Goal: Information Seeking & Learning: Learn about a topic

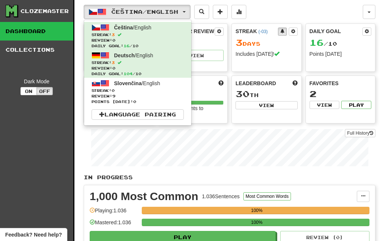
click at [104, 62] on span "Streak: 3" at bounding box center [137, 63] width 92 height 6
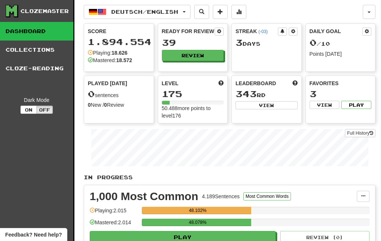
click at [208, 55] on button "Review" at bounding box center [193, 55] width 62 height 11
select select "***"
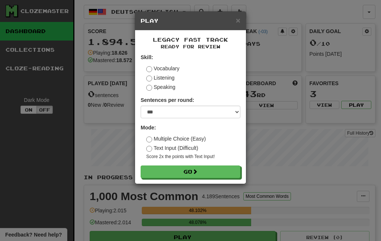
click at [207, 168] on button "Go" at bounding box center [190, 171] width 100 height 13
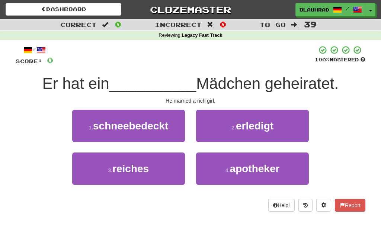
click at [166, 169] on button "3 . reiches" at bounding box center [128, 168] width 113 height 32
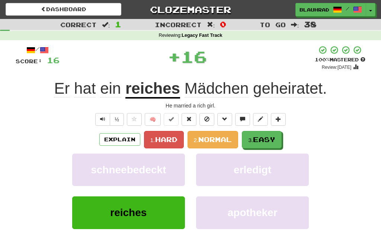
click at [261, 141] on span "Easy" at bounding box center [264, 139] width 22 height 8
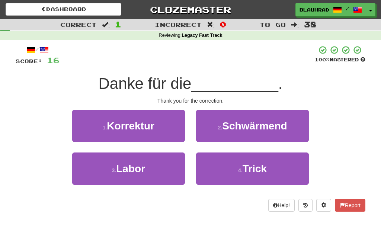
click at [159, 119] on button "1 . Korrektur" at bounding box center [128, 126] width 113 height 32
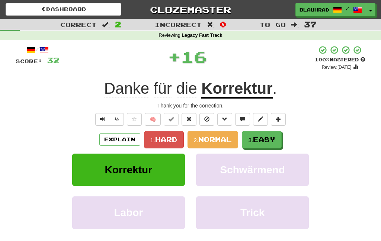
click at [264, 136] on span "Easy" at bounding box center [264, 139] width 22 height 8
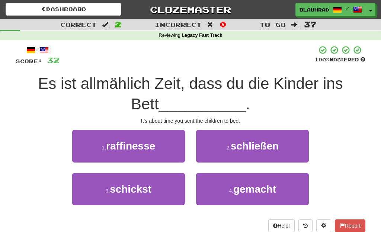
click at [163, 197] on button "3 . schickst" at bounding box center [128, 189] width 113 height 32
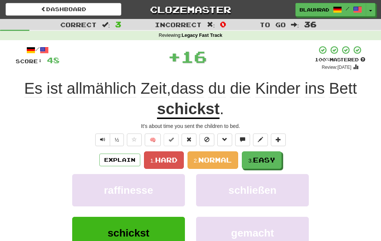
click at [263, 156] on span "Easy" at bounding box center [264, 160] width 22 height 8
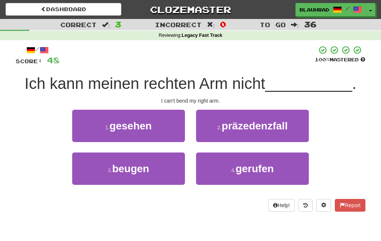
click at [158, 170] on button "3 . beugen" at bounding box center [128, 168] width 113 height 32
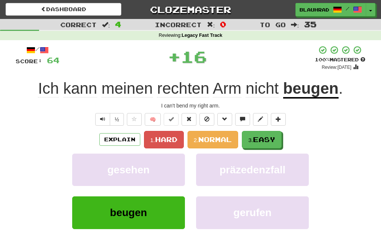
click at [264, 135] on span "Easy" at bounding box center [264, 139] width 22 height 8
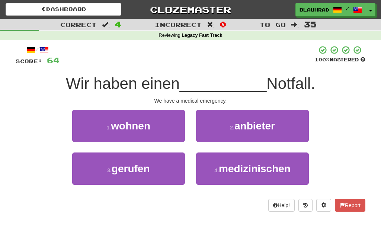
click at [235, 169] on span "medizinischen" at bounding box center [255, 169] width 72 height 12
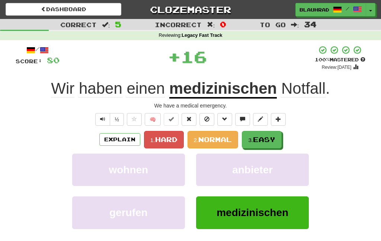
click at [262, 136] on span "Easy" at bounding box center [264, 139] width 22 height 8
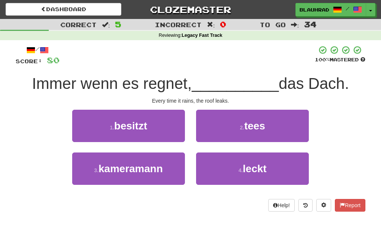
click at [252, 174] on span "leckt" at bounding box center [255, 169] width 24 height 12
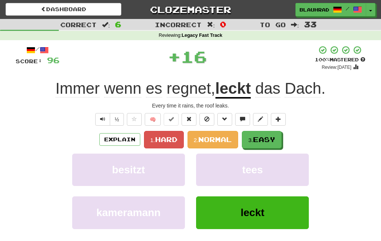
click at [259, 143] on span "Easy" at bounding box center [264, 139] width 22 height 8
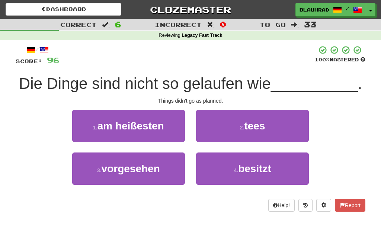
click at [158, 173] on span "vorgesehen" at bounding box center [130, 169] width 58 height 12
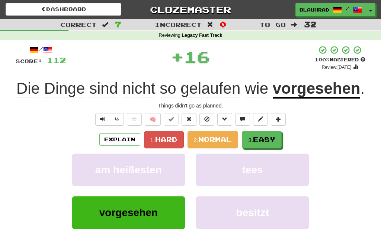
click at [249, 142] on small "3." at bounding box center [250, 140] width 5 height 6
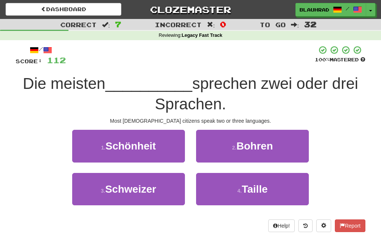
click at [157, 199] on button "3 . Schweizer" at bounding box center [128, 189] width 113 height 32
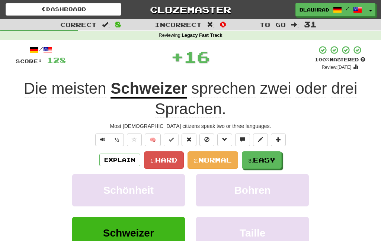
click at [259, 154] on button "3. Easy" at bounding box center [262, 159] width 40 height 17
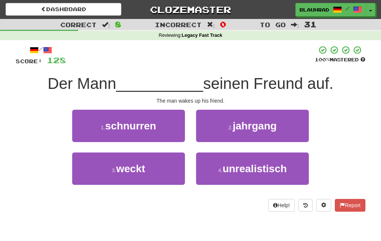
click at [166, 172] on button "3 . weckt" at bounding box center [128, 168] width 113 height 32
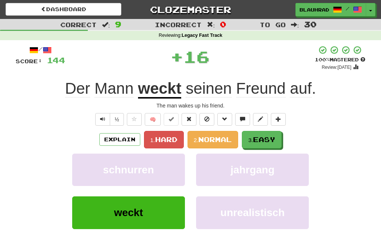
click at [262, 132] on button "3. Easy" at bounding box center [262, 139] width 40 height 17
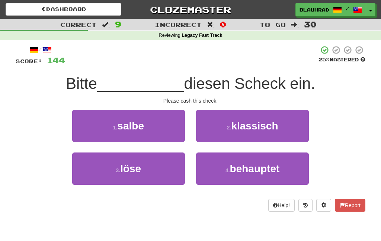
click at [162, 175] on button "3 . löse" at bounding box center [128, 168] width 113 height 32
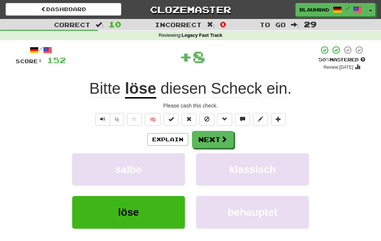
click at [216, 137] on button "Next" at bounding box center [213, 139] width 42 height 17
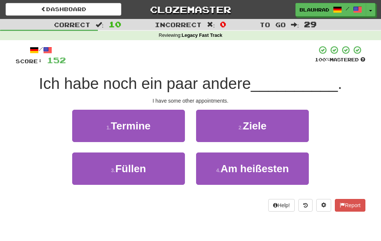
click at [169, 132] on button "1 . Termine" at bounding box center [128, 126] width 113 height 32
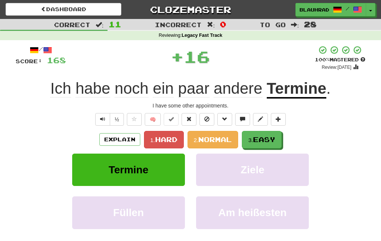
click at [256, 137] on span "Easy" at bounding box center [264, 139] width 22 height 8
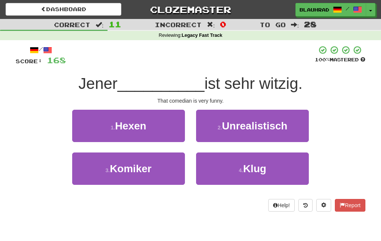
click at [161, 179] on button "3 . Komiker" at bounding box center [128, 168] width 113 height 32
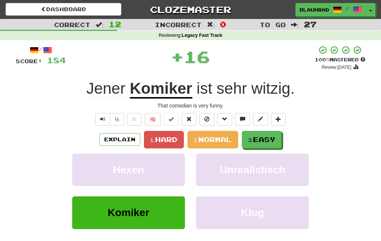
click at [271, 138] on span "Easy" at bounding box center [264, 139] width 22 height 8
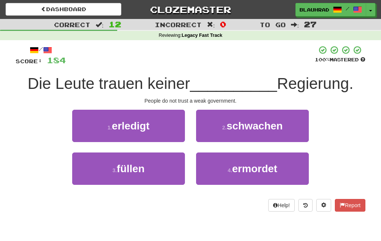
click at [251, 126] on span "schwachen" at bounding box center [254, 126] width 56 height 12
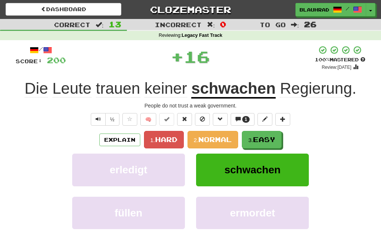
click at [251, 134] on button "3. Easy" at bounding box center [262, 139] width 40 height 17
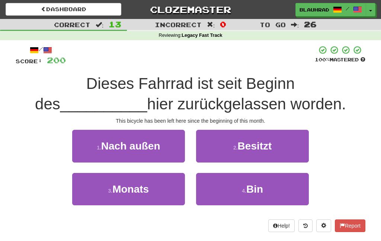
click at [148, 193] on span "Monats" at bounding box center [130, 189] width 36 height 12
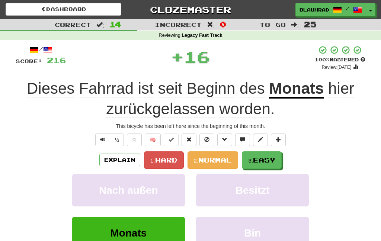
click at [248, 164] on button "3. Easy" at bounding box center [262, 159] width 40 height 17
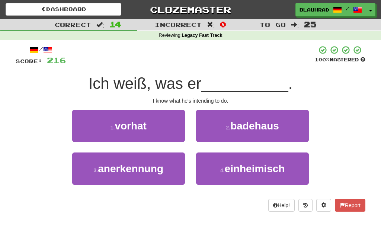
click at [169, 129] on button "1 . vorhat" at bounding box center [128, 126] width 113 height 32
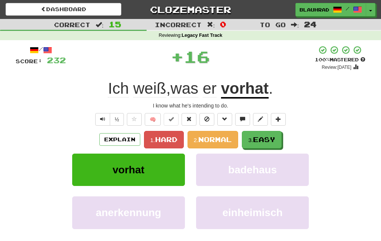
click at [274, 136] on span "Easy" at bounding box center [264, 139] width 22 height 8
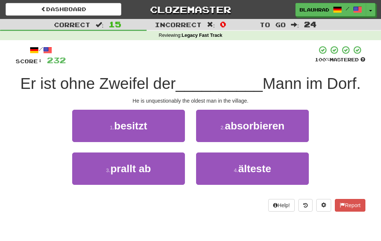
click at [226, 171] on button "4 . älteste" at bounding box center [252, 168] width 113 height 32
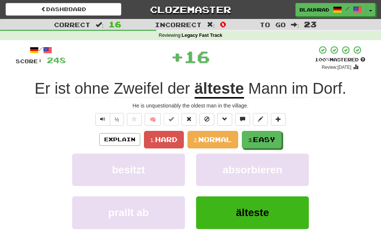
click at [255, 142] on span "Easy" at bounding box center [264, 139] width 22 height 8
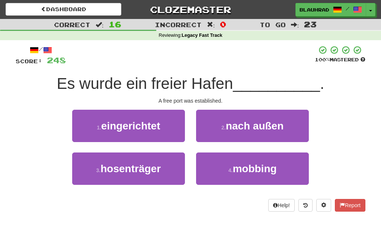
click at [165, 133] on button "1 . eingerichtet" at bounding box center [128, 126] width 113 height 32
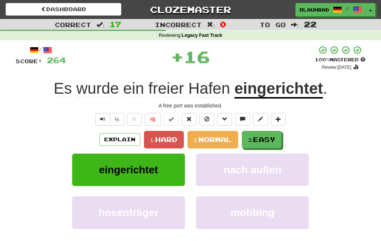
click at [266, 140] on span "Easy" at bounding box center [264, 139] width 22 height 8
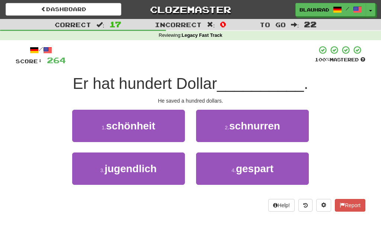
click at [231, 171] on small "4 ." at bounding box center [233, 170] width 4 height 6
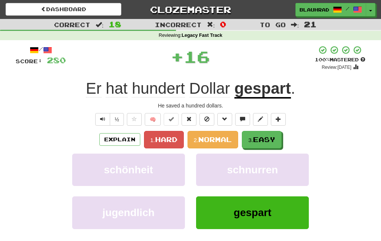
click at [259, 142] on span "Easy" at bounding box center [264, 139] width 22 height 8
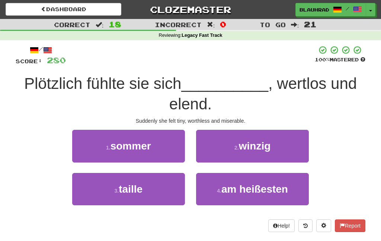
click at [252, 149] on span "winzig" at bounding box center [255, 146] width 32 height 12
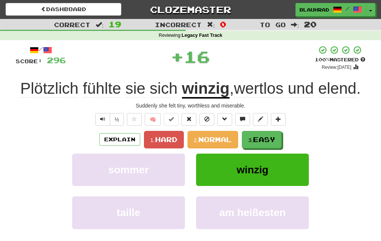
click at [265, 140] on span "Easy" at bounding box center [264, 139] width 22 height 8
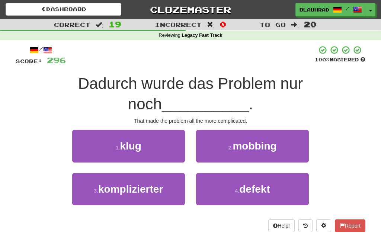
click at [161, 196] on button "3 . komplizierter" at bounding box center [128, 189] width 113 height 32
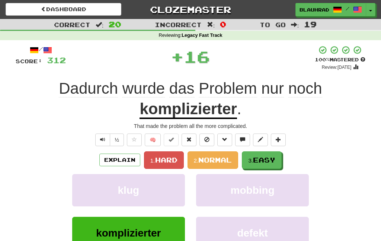
click at [257, 158] on span "Easy" at bounding box center [264, 160] width 22 height 8
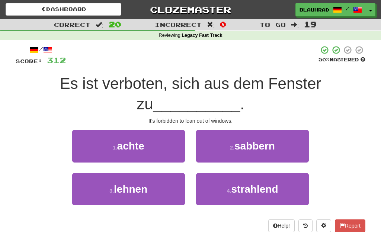
click at [163, 194] on button "3 . lehnen" at bounding box center [128, 189] width 113 height 32
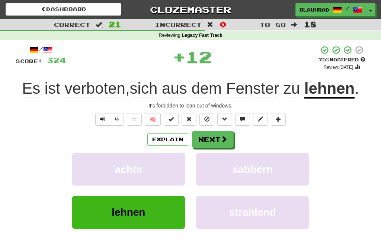
click at [217, 147] on button "Next" at bounding box center [213, 139] width 42 height 17
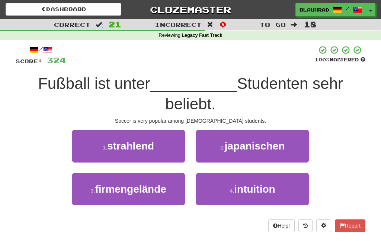
click at [232, 150] on span "japanischen" at bounding box center [254, 146] width 60 height 12
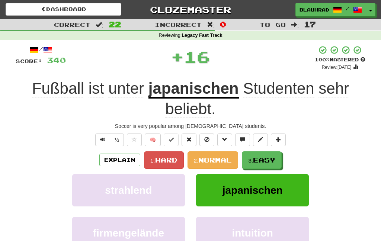
click at [266, 162] on span "Easy" at bounding box center [264, 160] width 22 height 8
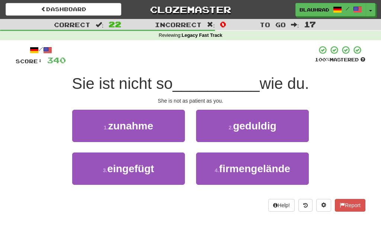
click at [239, 132] on button "2 . geduldig" at bounding box center [252, 126] width 113 height 32
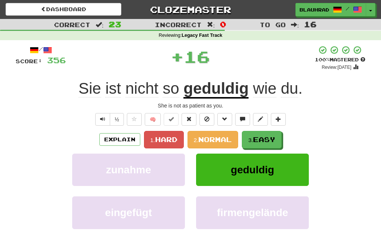
click at [266, 139] on span "Easy" at bounding box center [264, 139] width 22 height 8
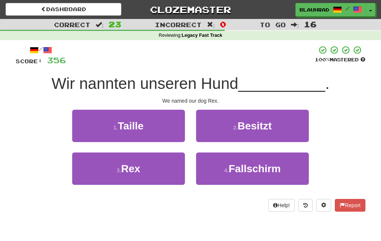
click at [158, 174] on button "3 . Rex" at bounding box center [128, 168] width 113 height 32
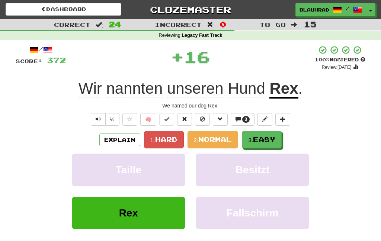
click at [264, 132] on button "3. Easy" at bounding box center [262, 139] width 40 height 17
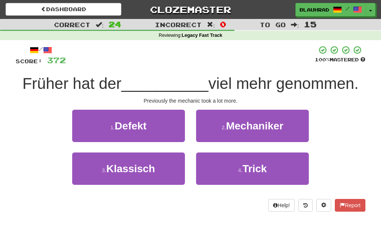
click at [242, 125] on span "Mechaniker" at bounding box center [254, 126] width 57 height 12
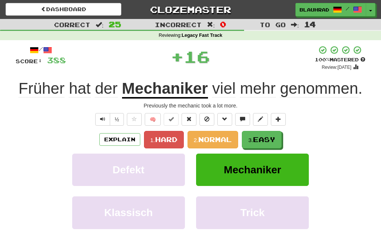
click at [268, 137] on span "Easy" at bounding box center [264, 139] width 22 height 8
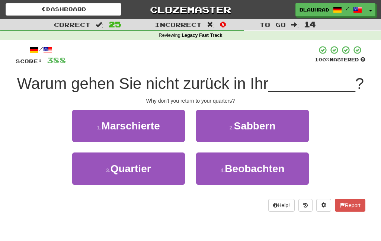
click at [153, 174] on button "3 . Quartier" at bounding box center [128, 168] width 113 height 32
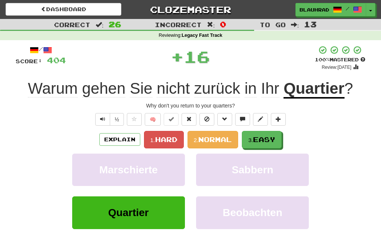
click at [257, 135] on span "Easy" at bounding box center [264, 139] width 22 height 8
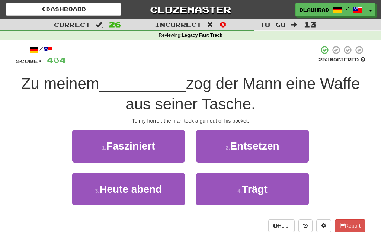
click at [227, 190] on button "4 . Trägt" at bounding box center [252, 189] width 113 height 32
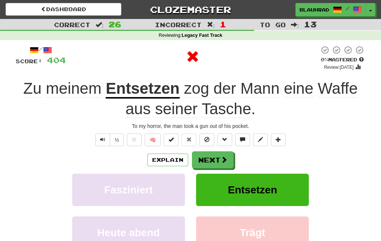
click at [217, 162] on button "Next" at bounding box center [213, 159] width 42 height 17
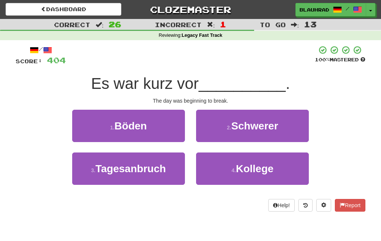
click at [164, 177] on button "3 . Tagesanbruch" at bounding box center [128, 168] width 113 height 32
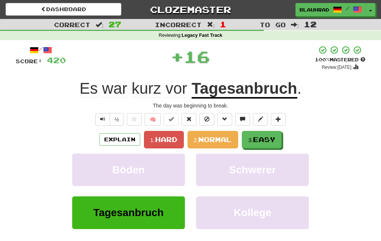
click at [276, 132] on button "3. Easy" at bounding box center [262, 139] width 40 height 17
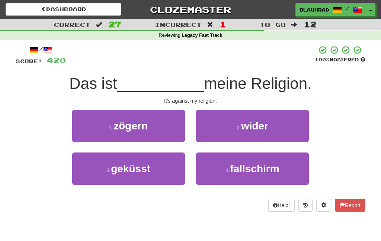
click at [242, 127] on span "wider" at bounding box center [254, 126] width 27 height 12
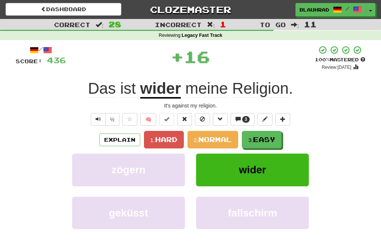
click at [261, 138] on span "Easy" at bounding box center [264, 139] width 22 height 8
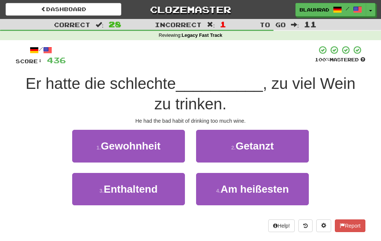
click at [171, 154] on button "1 . Gewohnheit" at bounding box center [128, 146] width 113 height 32
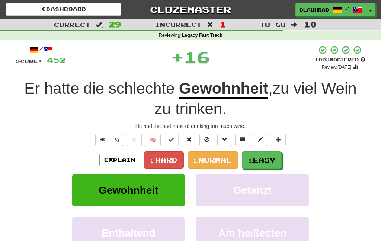
click at [261, 159] on span "Easy" at bounding box center [264, 160] width 22 height 8
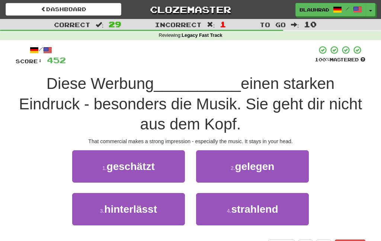
click at [162, 214] on button "3 . hinterlässt" at bounding box center [128, 209] width 113 height 32
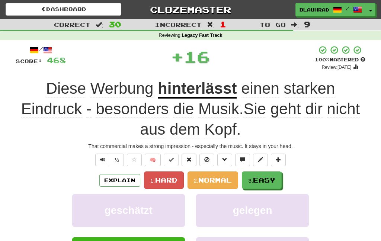
click at [249, 185] on button "3. Easy" at bounding box center [262, 179] width 40 height 17
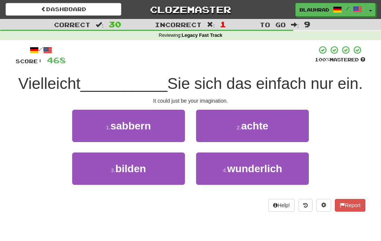
click at [164, 176] on button "3 . bilden" at bounding box center [128, 168] width 113 height 32
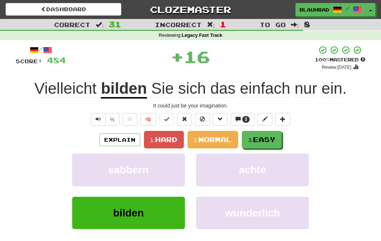
click at [268, 138] on span "Easy" at bounding box center [264, 139] width 22 height 8
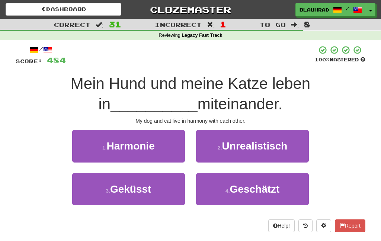
click at [163, 159] on button "1 . Harmonie" at bounding box center [128, 146] width 113 height 32
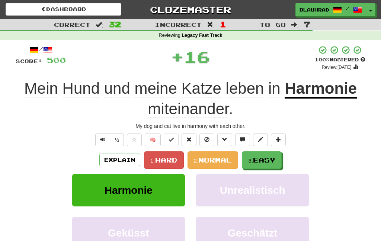
click at [254, 165] on button "3. Easy" at bounding box center [262, 159] width 40 height 17
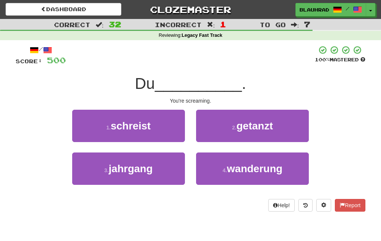
click at [171, 131] on button "1 . schreist" at bounding box center [128, 126] width 113 height 32
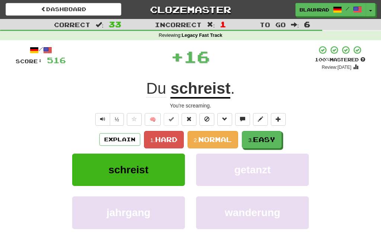
click at [266, 138] on span "Easy" at bounding box center [264, 139] width 22 height 8
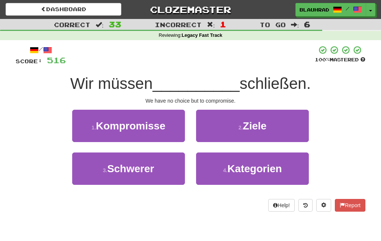
click at [165, 129] on span "Kompromisse" at bounding box center [131, 126] width 70 height 12
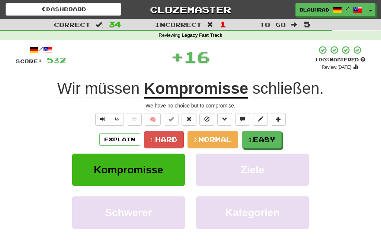
click at [266, 138] on span "Easy" at bounding box center [264, 139] width 22 height 8
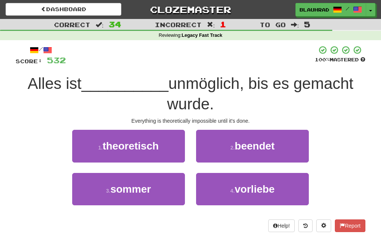
click at [164, 148] on button "1 . theoretisch" at bounding box center [128, 146] width 113 height 32
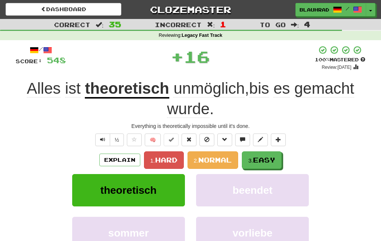
click at [264, 161] on span "Easy" at bounding box center [264, 160] width 22 height 8
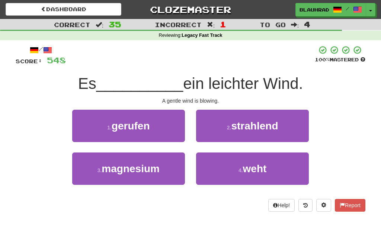
click at [239, 171] on small "4 ." at bounding box center [240, 170] width 4 height 6
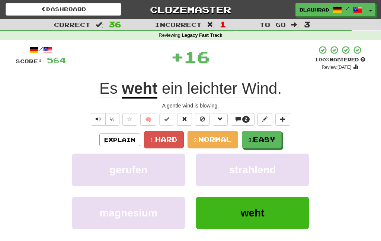
click at [270, 140] on span "Easy" at bounding box center [264, 139] width 22 height 8
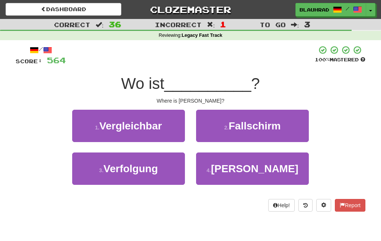
click at [220, 174] on button "4 . Laurie" at bounding box center [252, 168] width 113 height 32
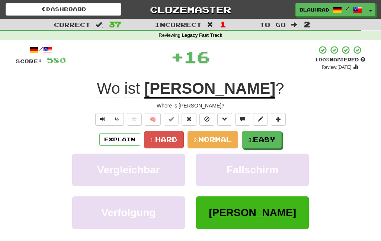
click at [251, 140] on small "3." at bounding box center [250, 140] width 5 height 6
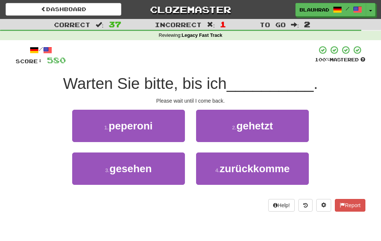
click at [232, 168] on span "zurückkomme" at bounding box center [254, 169] width 70 height 12
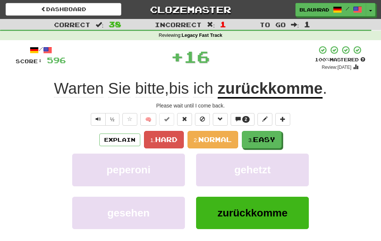
click at [264, 138] on span "Easy" at bounding box center [264, 139] width 22 height 8
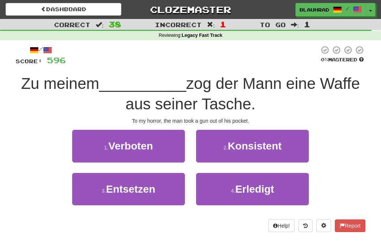
click at [160, 194] on button "3 . Entsetzen" at bounding box center [128, 189] width 113 height 32
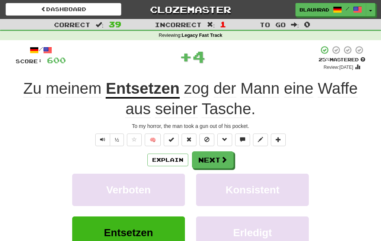
click at [215, 162] on button "Next" at bounding box center [213, 159] width 42 height 17
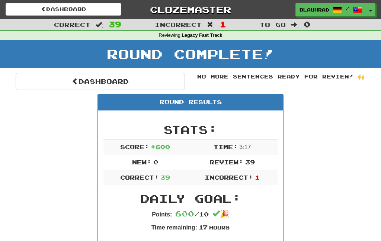
click at [140, 83] on link "Dashboard" at bounding box center [100, 81] width 169 height 17
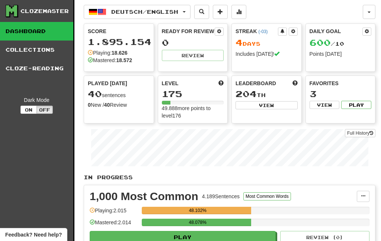
click at [162, 16] on button "Deutsch / English" at bounding box center [137, 12] width 107 height 14
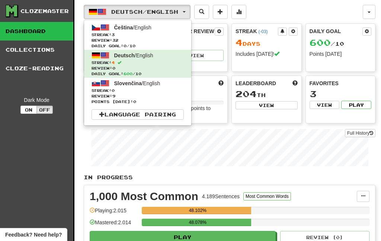
click at [149, 42] on span "Review: 32" at bounding box center [137, 41] width 92 height 6
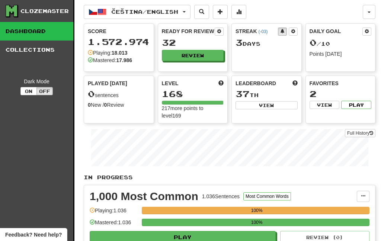
click at [206, 55] on button "Review" at bounding box center [193, 55] width 62 height 11
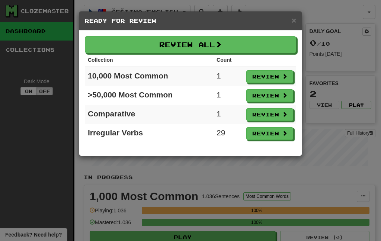
click at [229, 41] on button "Review All" at bounding box center [190, 44] width 211 height 17
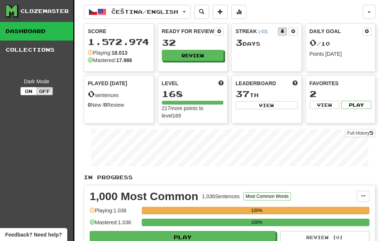
select select "***"
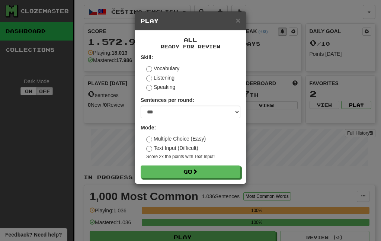
click at [196, 172] on span at bounding box center [194, 171] width 5 height 5
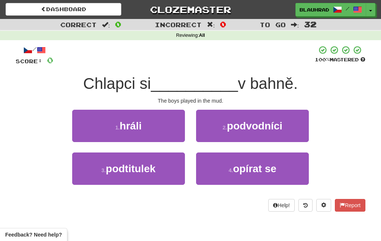
click at [157, 125] on button "1 . hráli" at bounding box center [128, 126] width 113 height 32
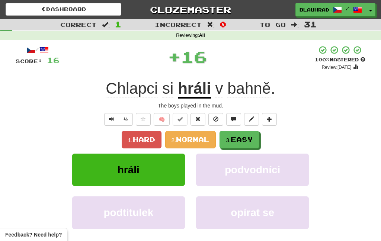
click at [242, 138] on span "Easy" at bounding box center [241, 139] width 22 height 8
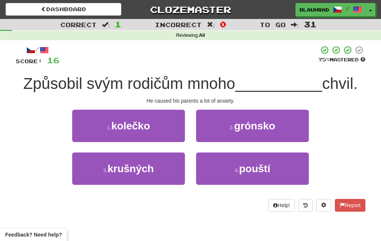
click at [161, 170] on button "3 . krušných" at bounding box center [128, 168] width 113 height 32
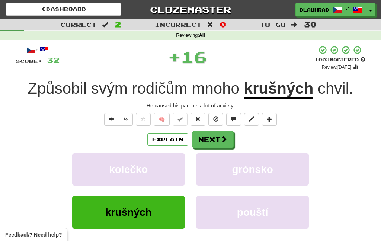
click at [224, 139] on span at bounding box center [223, 139] width 7 height 7
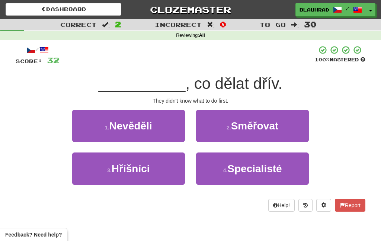
click at [167, 128] on button "1 . Nevěděli" at bounding box center [128, 126] width 113 height 32
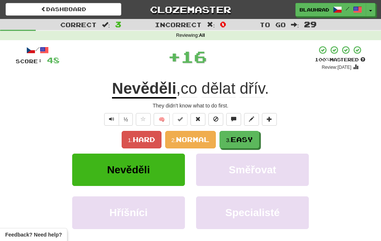
click at [251, 139] on span "Easy" at bounding box center [241, 139] width 22 height 8
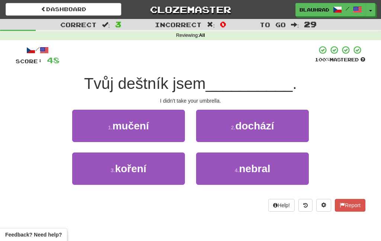
click at [227, 160] on button "4 . nebral" at bounding box center [252, 168] width 113 height 32
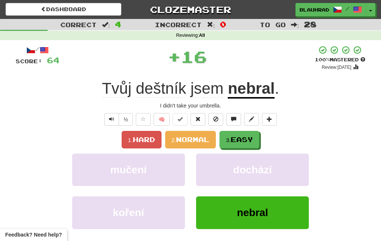
click at [241, 132] on button "3. Easy" at bounding box center [239, 139] width 40 height 17
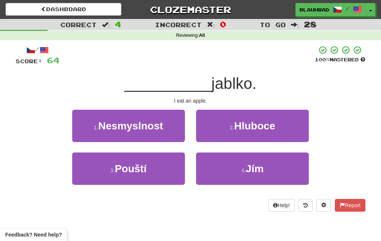
click at [231, 175] on button "4 . Jím" at bounding box center [252, 168] width 113 height 32
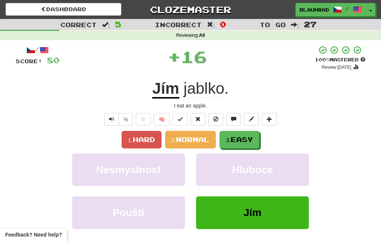
click at [242, 142] on span "Easy" at bounding box center [241, 139] width 22 height 8
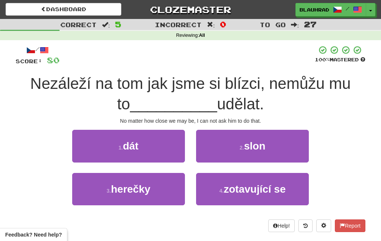
click at [155, 143] on button "1 . dát" at bounding box center [128, 146] width 113 height 32
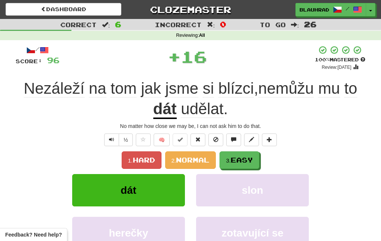
click at [246, 161] on span "Easy" at bounding box center [241, 160] width 22 height 8
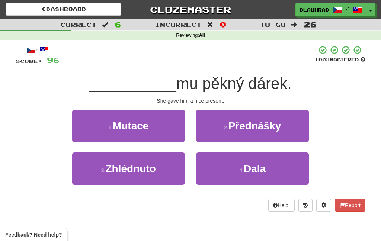
click at [234, 174] on button "4 . Dala" at bounding box center [252, 168] width 113 height 32
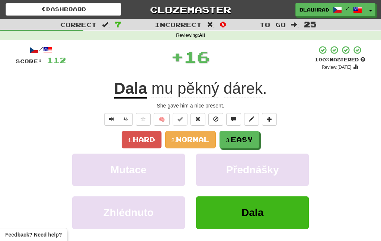
click at [244, 140] on span "Easy" at bounding box center [241, 139] width 22 height 8
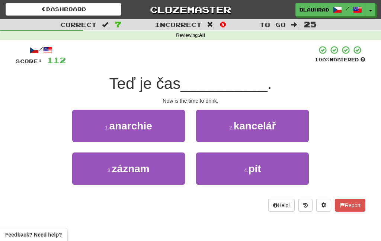
click at [229, 189] on div "4 . pít" at bounding box center [252, 173] width 124 height 43
click at [231, 177] on button "4 . pít" at bounding box center [252, 168] width 113 height 32
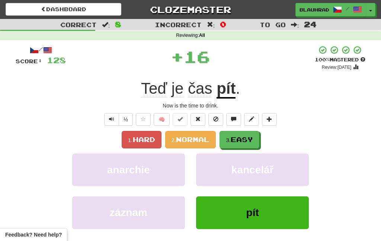
click at [237, 147] on button "3. Easy" at bounding box center [239, 139] width 40 height 17
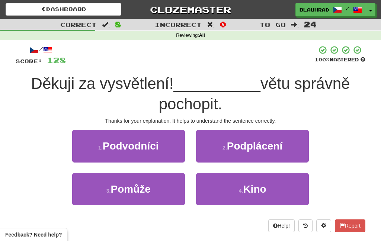
click at [162, 195] on button "3 . Pomůže" at bounding box center [128, 189] width 113 height 32
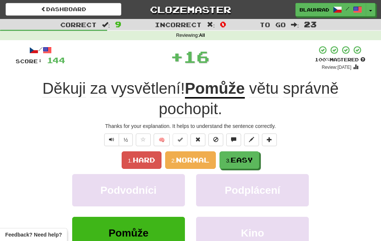
click at [249, 156] on span "Easy" at bounding box center [241, 160] width 22 height 8
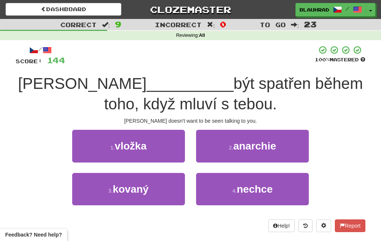
click at [227, 196] on button "4 . nechce" at bounding box center [252, 189] width 113 height 32
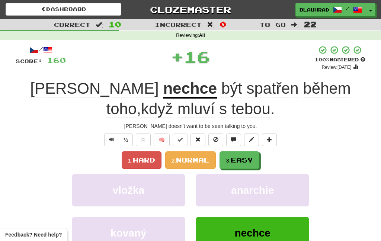
click at [248, 154] on button "3. Easy" at bounding box center [239, 159] width 40 height 17
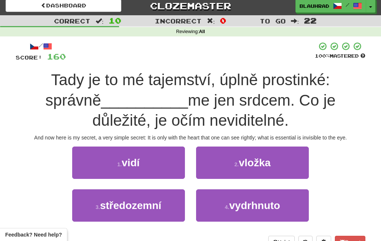
scroll to position [11, 0]
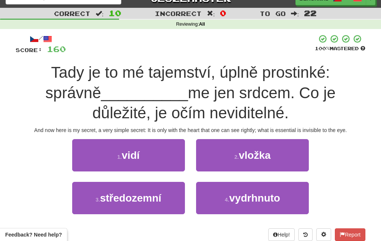
click at [164, 160] on button "1 . vidí" at bounding box center [128, 155] width 113 height 32
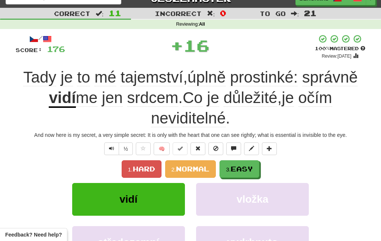
click at [237, 168] on span "Easy" at bounding box center [241, 169] width 22 height 8
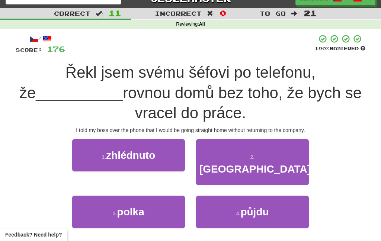
click at [236, 202] on button "4 . půjdu" at bounding box center [252, 212] width 113 height 32
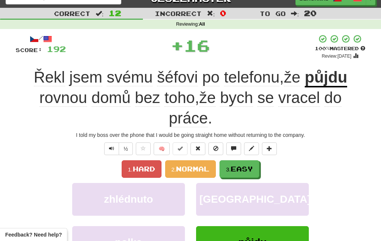
click at [234, 176] on button "3. Easy" at bounding box center [239, 168] width 40 height 17
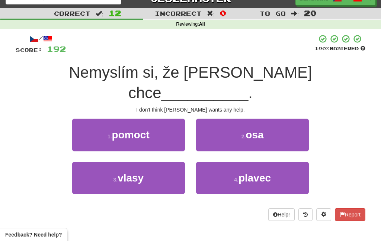
click at [159, 119] on button "1 . pomoct" at bounding box center [128, 135] width 113 height 32
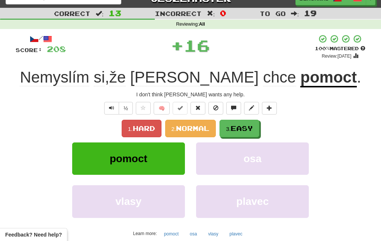
click at [245, 126] on span "Easy" at bounding box center [241, 128] width 22 height 8
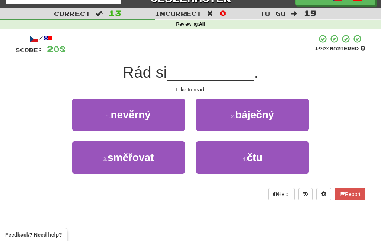
click at [230, 160] on button "4 . čtu" at bounding box center [252, 157] width 113 height 32
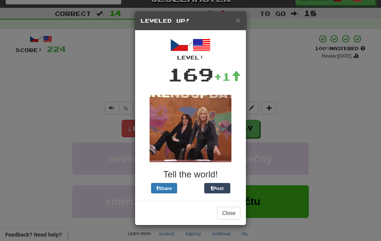
click at [231, 213] on button "Close" at bounding box center [228, 213] width 23 height 13
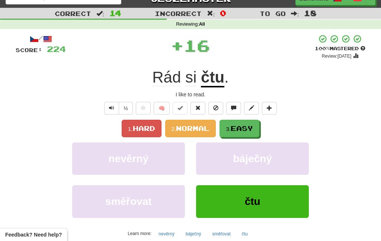
click at [250, 129] on span "Easy" at bounding box center [241, 128] width 22 height 8
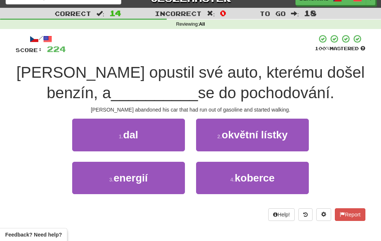
click at [166, 136] on button "1 . dal" at bounding box center [128, 135] width 113 height 32
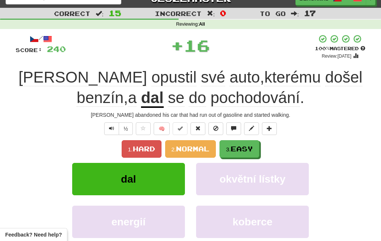
click at [247, 149] on span "Easy" at bounding box center [241, 149] width 22 height 8
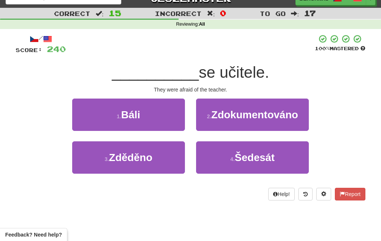
click at [163, 129] on button "1 . Báli" at bounding box center [128, 114] width 113 height 32
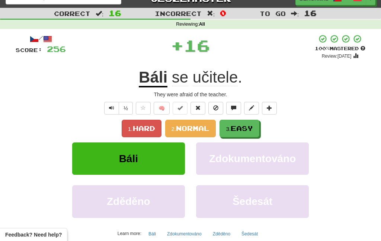
click at [235, 132] on button "3. Easy" at bounding box center [239, 128] width 40 height 17
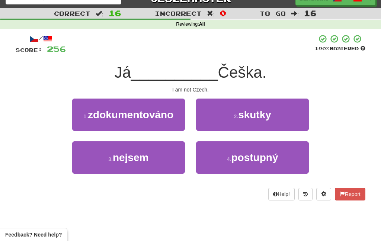
click at [162, 157] on button "3 . nejsem" at bounding box center [128, 157] width 113 height 32
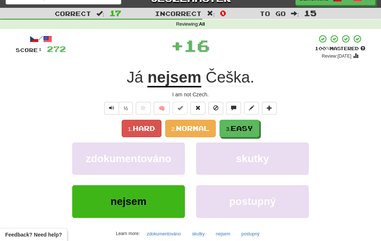
click at [248, 128] on span "Easy" at bounding box center [241, 128] width 22 height 8
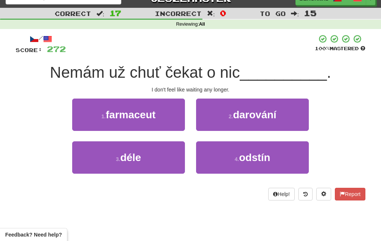
click at [162, 164] on button "3 . déle" at bounding box center [128, 157] width 113 height 32
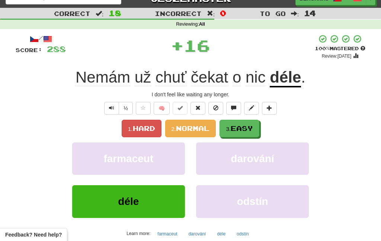
click at [235, 128] on span "Easy" at bounding box center [241, 128] width 22 height 8
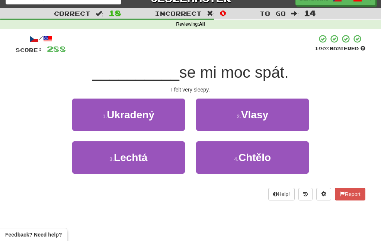
click at [233, 163] on button "4 . Chtělo" at bounding box center [252, 157] width 113 height 32
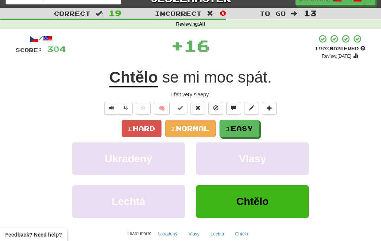
click at [240, 127] on span "Easy" at bounding box center [241, 128] width 22 height 8
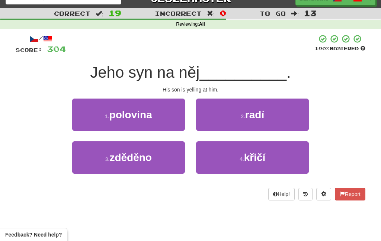
click at [220, 168] on button "4 . křičí" at bounding box center [252, 157] width 113 height 32
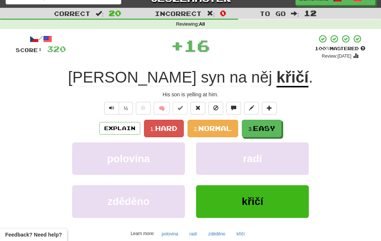
click at [258, 127] on span "Easy" at bounding box center [264, 128] width 22 height 8
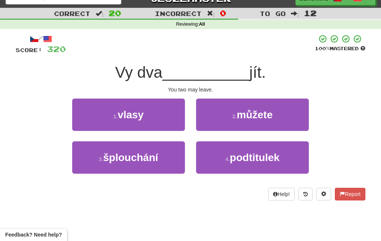
click at [252, 119] on span "můžete" at bounding box center [254, 115] width 36 height 12
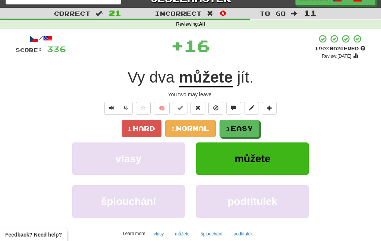
click at [245, 132] on button "3. Easy" at bounding box center [239, 128] width 40 height 17
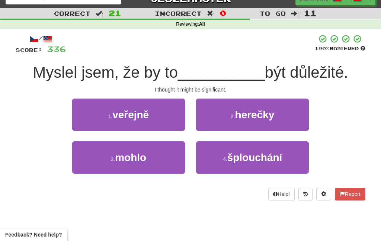
click at [150, 161] on button "3 . mohlo" at bounding box center [128, 157] width 113 height 32
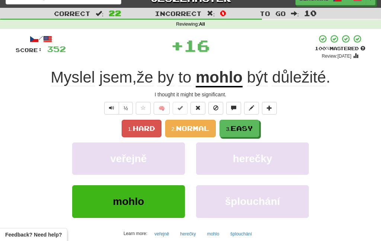
click at [235, 123] on button "3. Easy" at bounding box center [239, 128] width 40 height 17
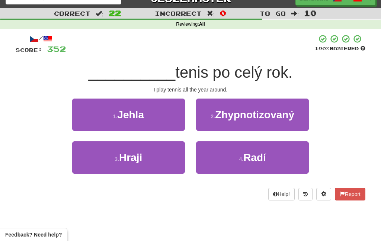
click at [154, 170] on button "3 . Hraji" at bounding box center [128, 157] width 113 height 32
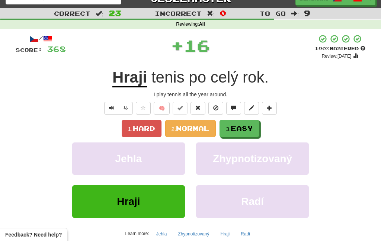
click at [251, 132] on span "Easy" at bounding box center [241, 128] width 22 height 8
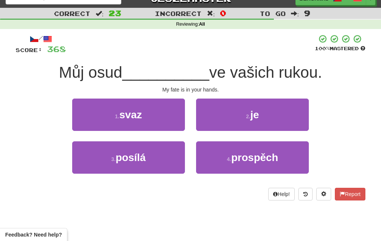
click at [250, 117] on small "2 ." at bounding box center [248, 116] width 4 height 6
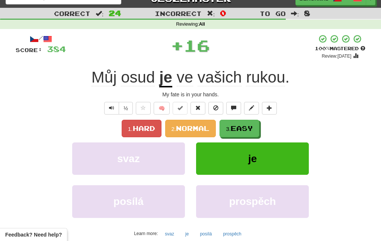
click at [243, 132] on span "Easy" at bounding box center [241, 128] width 22 height 8
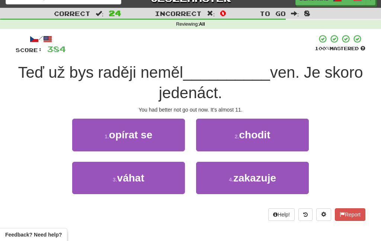
click at [270, 138] on span "chodit" at bounding box center [254, 135] width 31 height 12
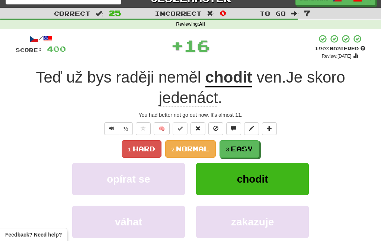
click at [243, 151] on span "Easy" at bounding box center [241, 149] width 22 height 8
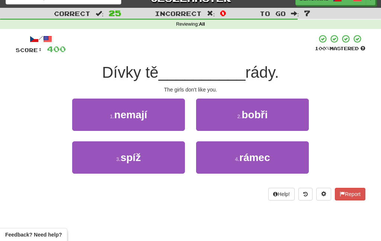
click at [146, 123] on button "1 . nemají" at bounding box center [128, 114] width 113 height 32
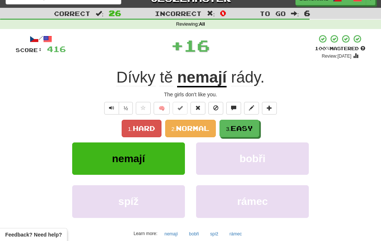
click at [235, 127] on span "Easy" at bounding box center [241, 128] width 22 height 8
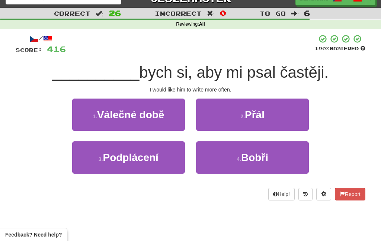
click at [207, 114] on button "2 . Přál" at bounding box center [252, 114] width 113 height 32
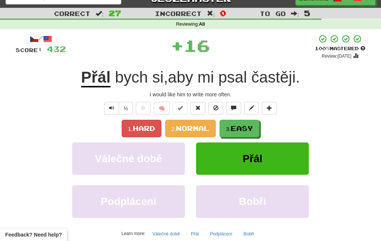
click at [230, 122] on button "3. Easy" at bounding box center [239, 128] width 40 height 17
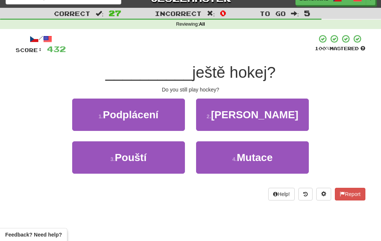
click at [232, 113] on button "2 . Hraješ" at bounding box center [252, 114] width 113 height 32
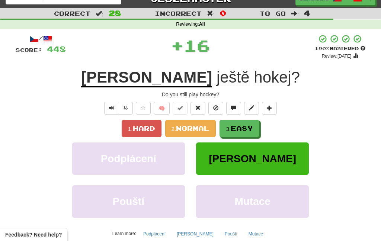
click at [238, 126] on span "Easy" at bounding box center [241, 128] width 22 height 8
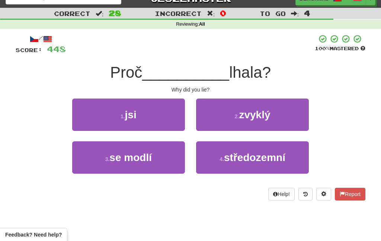
click at [141, 116] on button "1 . jsi" at bounding box center [128, 114] width 113 height 32
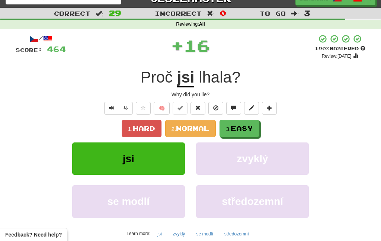
click at [239, 132] on span "Easy" at bounding box center [241, 128] width 22 height 8
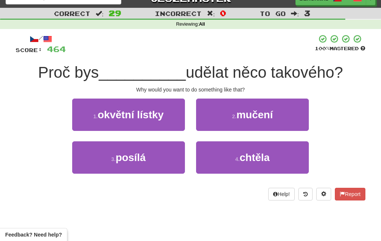
click at [250, 160] on span "chtěla" at bounding box center [254, 158] width 30 height 12
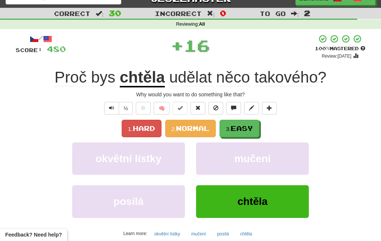
click at [241, 130] on span "Easy" at bounding box center [241, 128] width 22 height 8
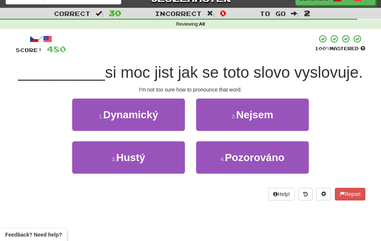
click at [239, 124] on button "2 . Nejsem" at bounding box center [252, 114] width 113 height 32
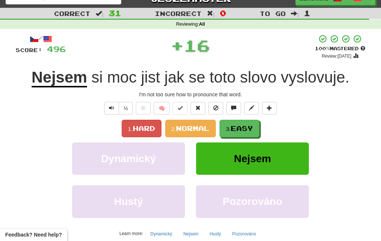
click at [221, 126] on button "3. Easy" at bounding box center [239, 128] width 40 height 17
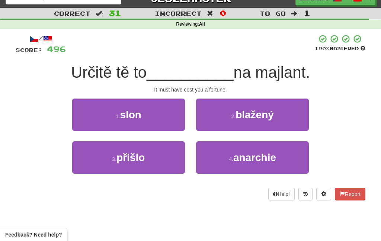
click at [152, 161] on button "3 . přišlo" at bounding box center [128, 157] width 113 height 32
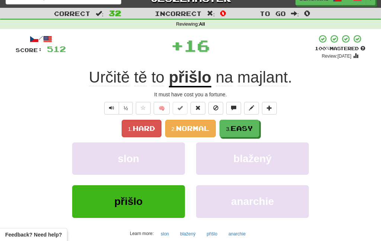
click at [243, 130] on span "Easy" at bounding box center [241, 128] width 22 height 8
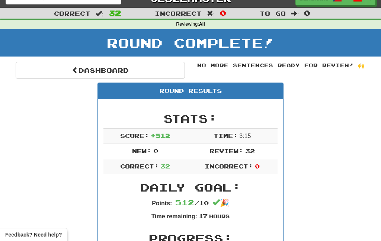
click at [115, 78] on link "Dashboard" at bounding box center [100, 70] width 169 height 17
